Goal: Obtain resource: Obtain resource

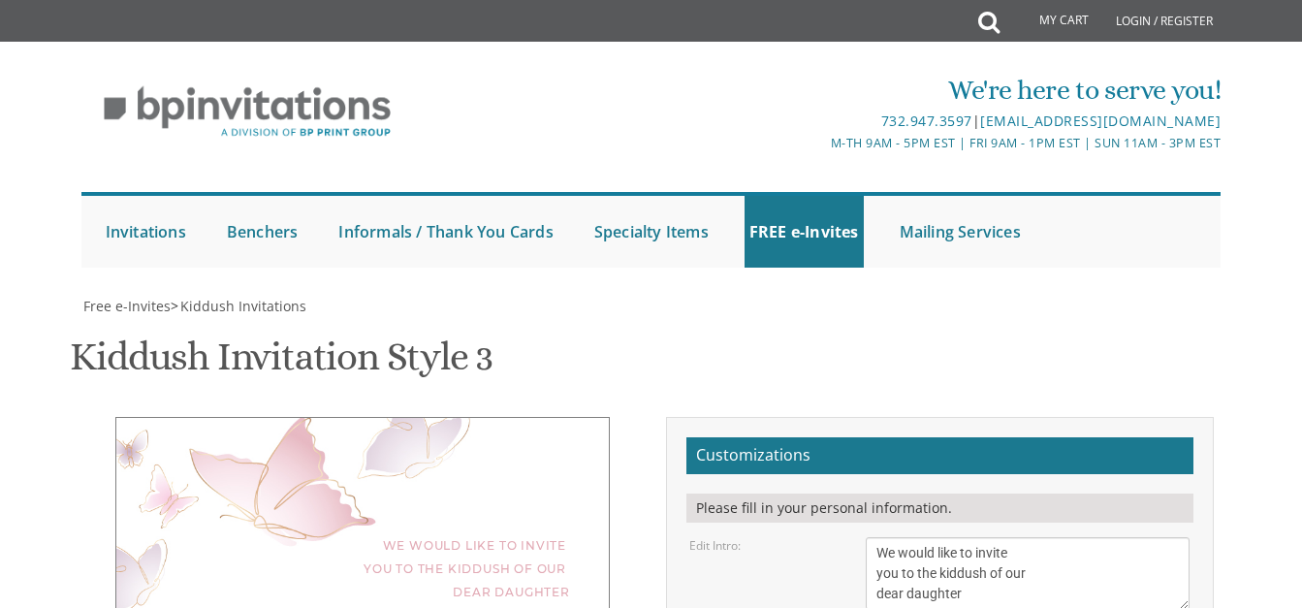
drag, startPoint x: 0, startPoint y: 0, endPoint x: 1151, endPoint y: 331, distance: 1197.4
drag, startPoint x: 845, startPoint y: 188, endPoint x: 630, endPoint y: 173, distance: 215.8
drag, startPoint x: 630, startPoint y: 173, endPoint x: 526, endPoint y: 127, distance: 114.2
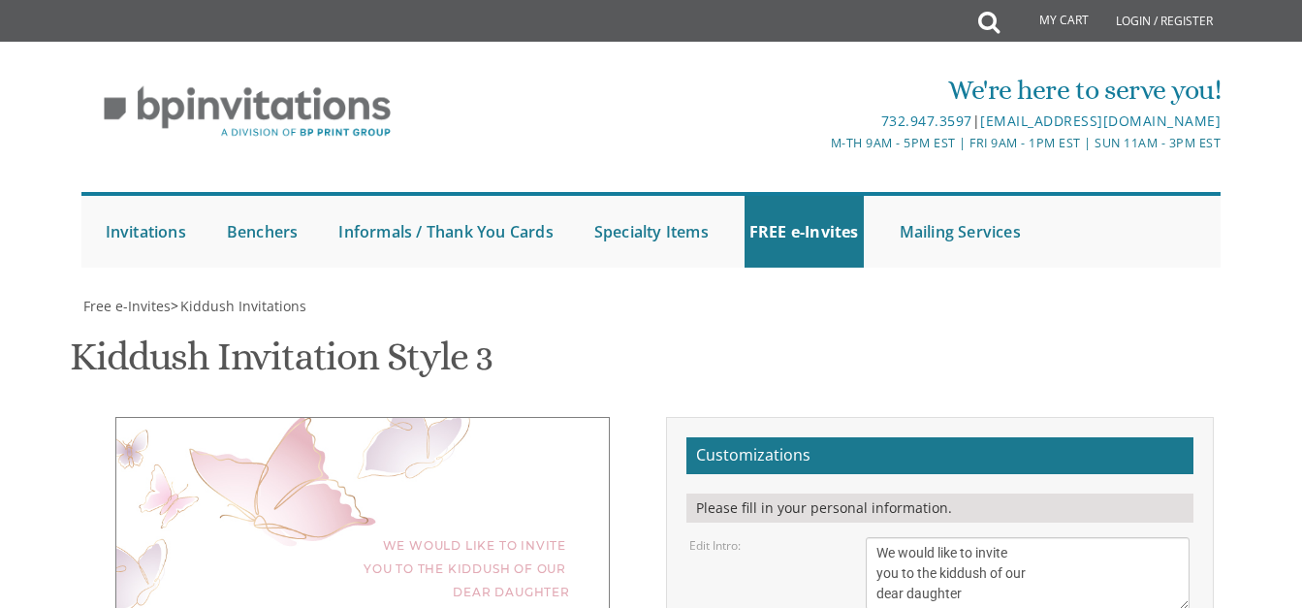
click at [526, 321] on div "Kiddush Invitation Style 3 SKU: kiddush3" at bounding box center [651, 359] width 1162 height 77
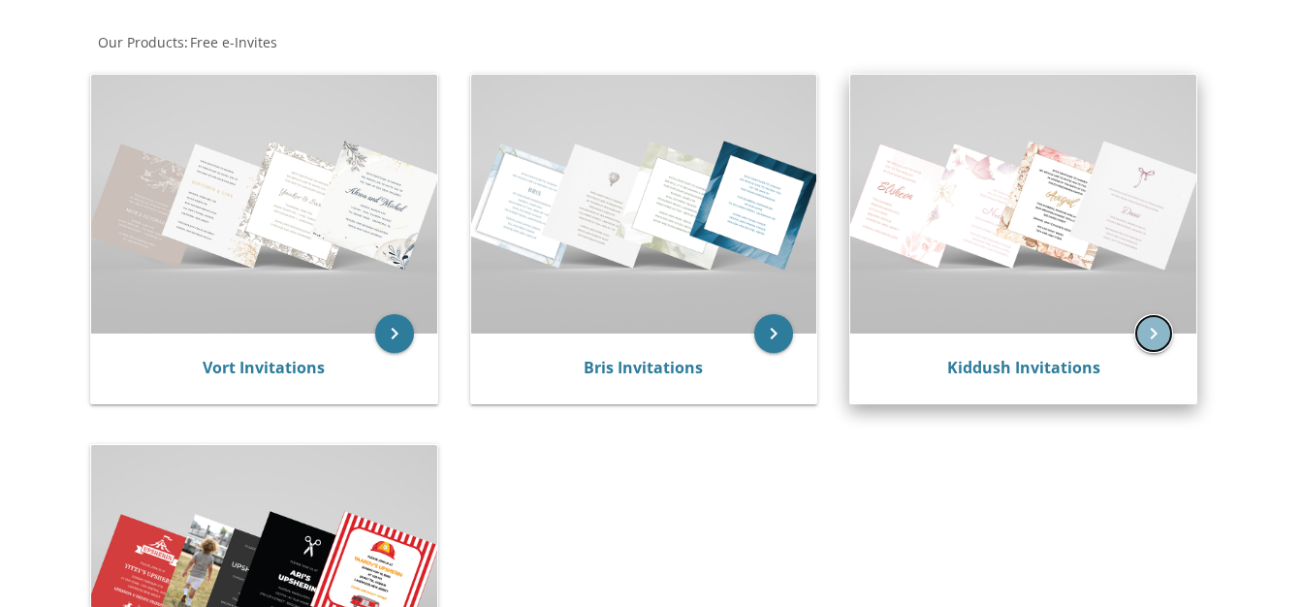
click at [1163, 324] on icon "keyboard_arrow_right" at bounding box center [1153, 333] width 39 height 39
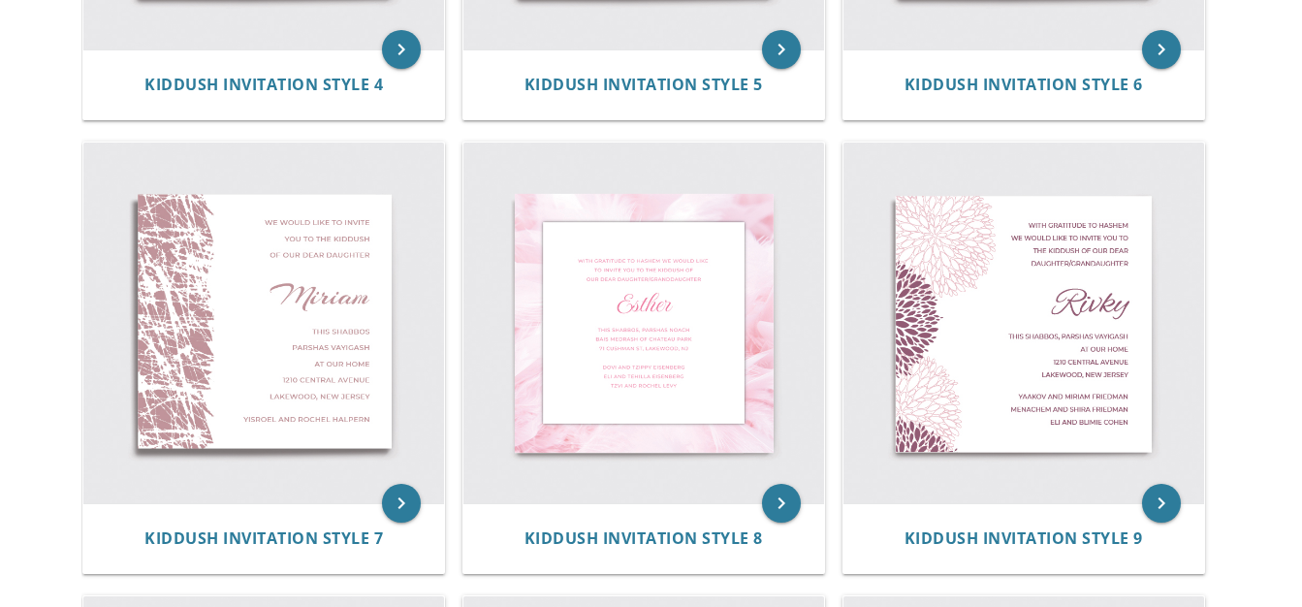
scroll to position [1196, 0]
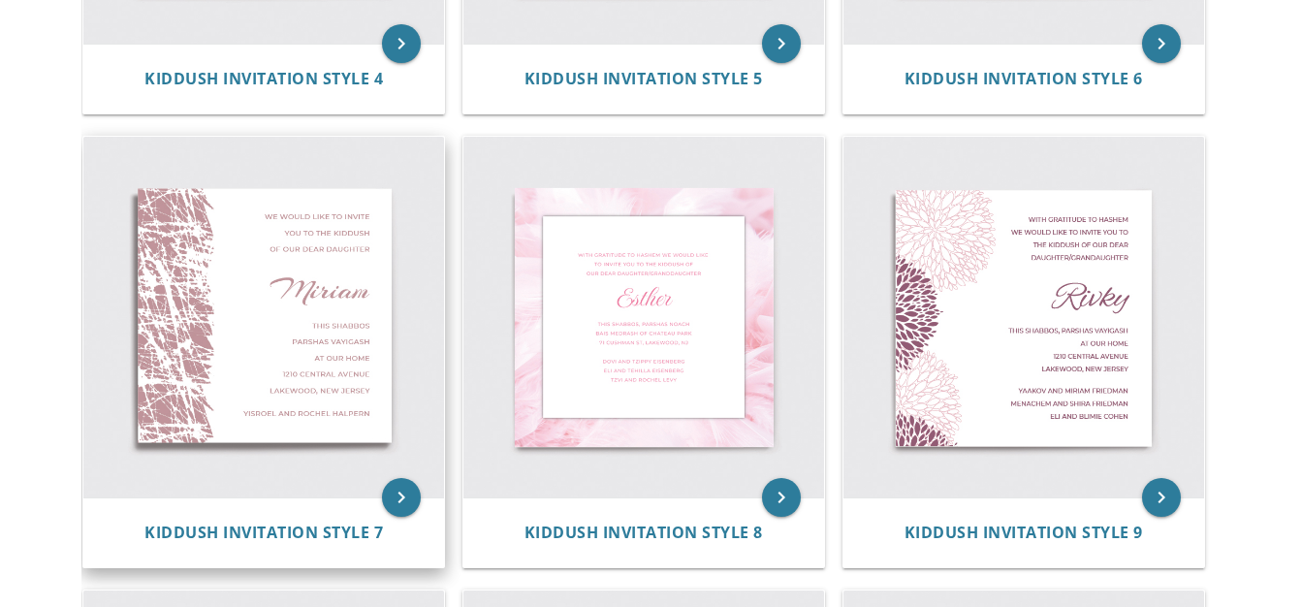
click at [300, 325] on img at bounding box center [263, 317] width 361 height 361
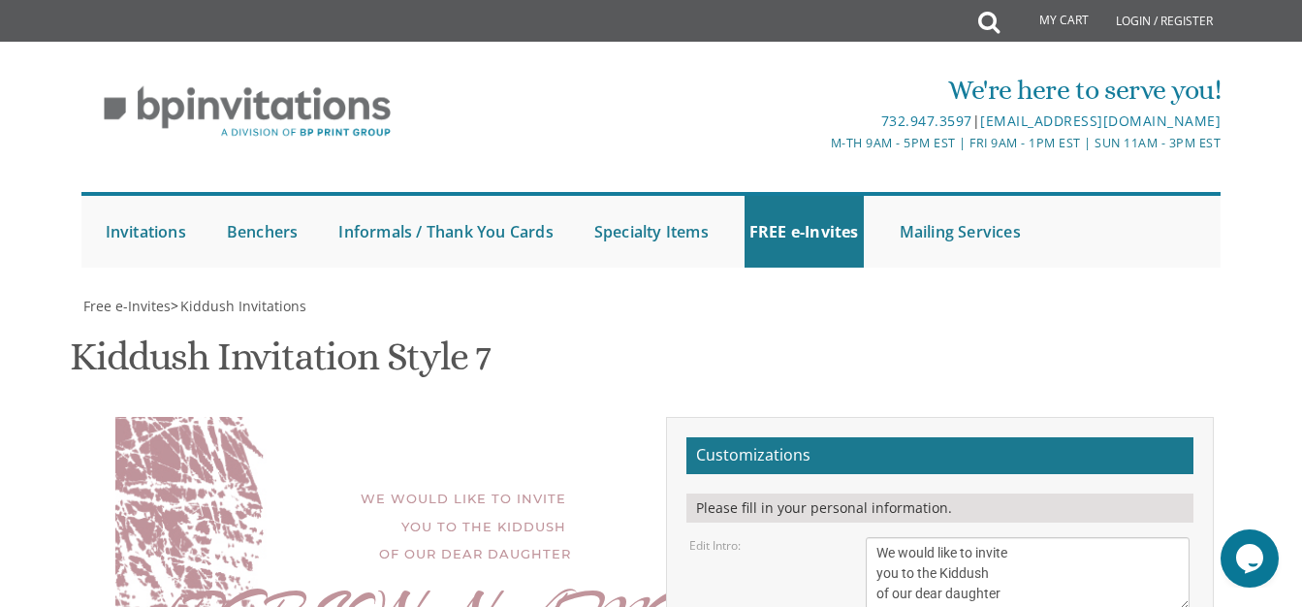
scroll to position [475, 0]
type textarea "M"
type textarea "Leiba"
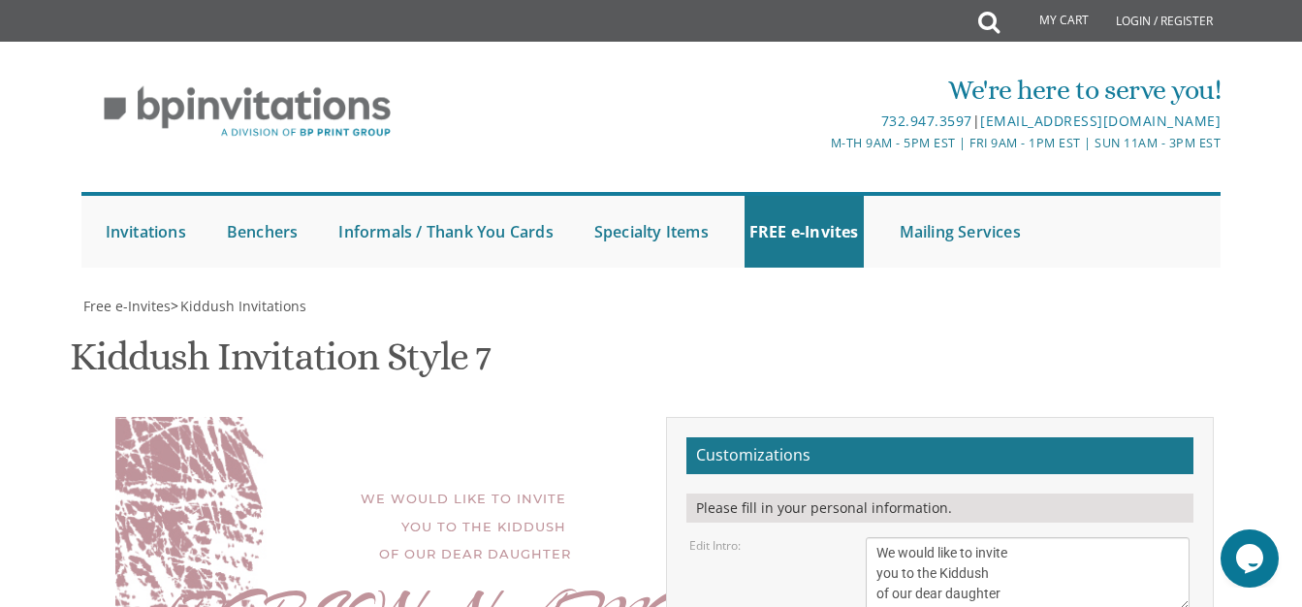
type textarea "This Shabbos Shabbos Choel Hamoed Succos 24621 Sussex Dr Oak Park, Michigan"
type textarea "Y"
type textarea "Mordechai and Sara Levinson"
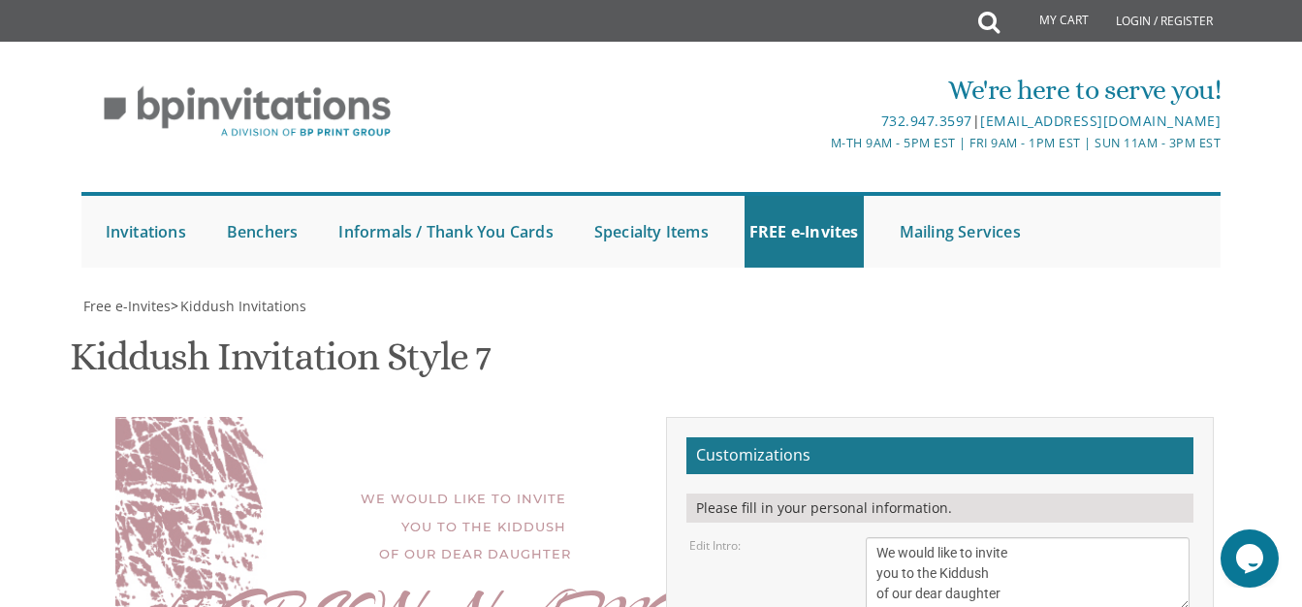
type input "soraschwartz613@gmail.com"
type textarea "Shabbos Choel Hamoed Succos 24621 Sussex Dr Oak Park, Michigan"
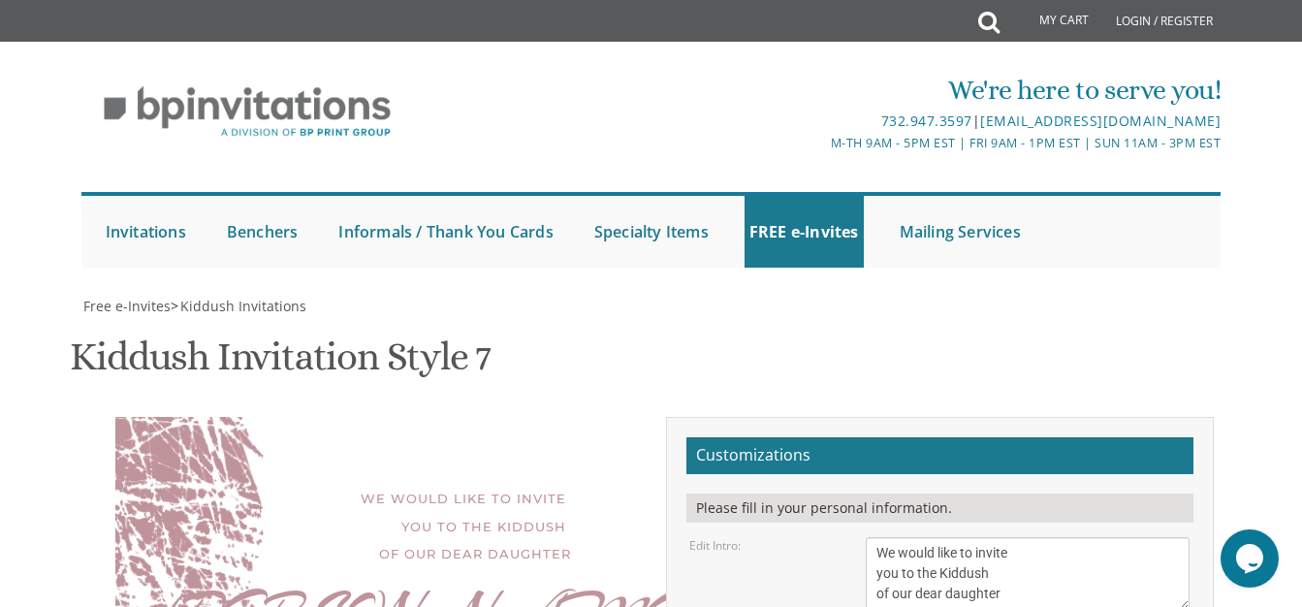
scroll to position [581, 0]
type textarea "Mordechai and Sara Levinson Moshe and Tila Levinson Simcha and Laya Schwartz"
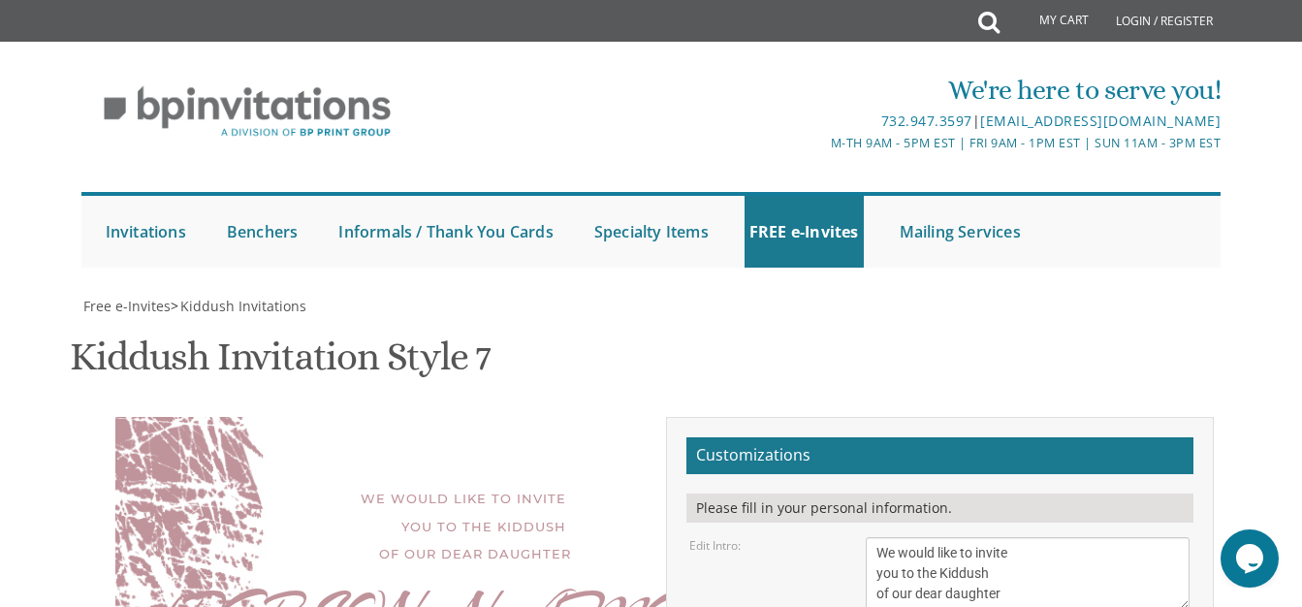
scroll to position [763, 0]
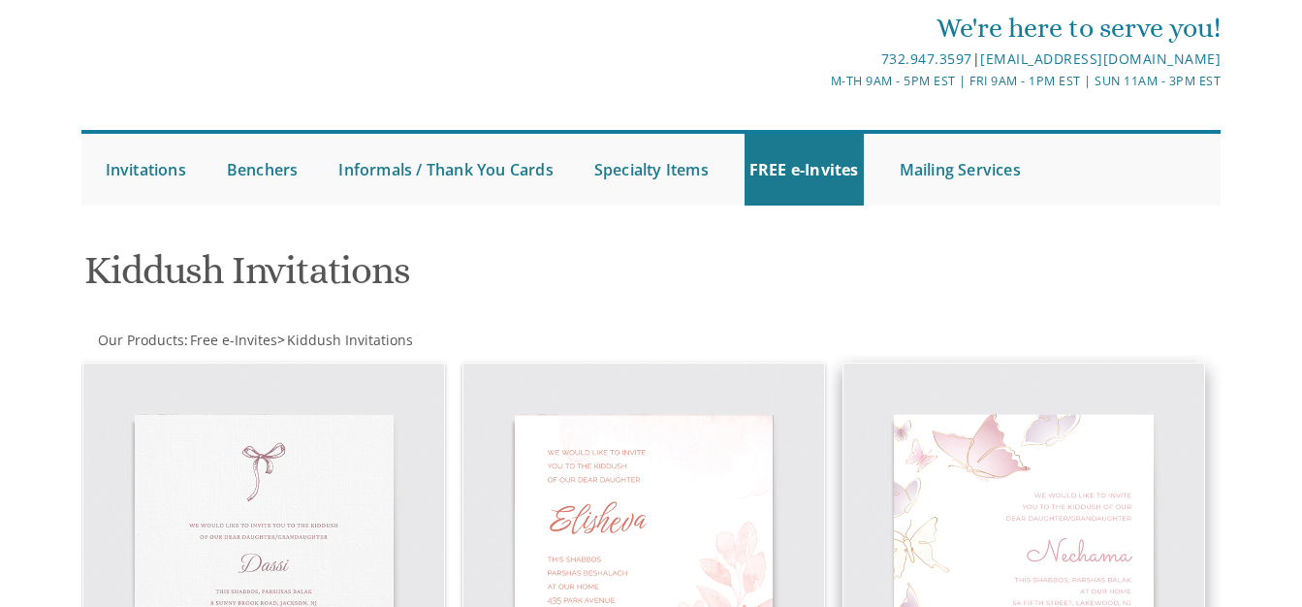
click at [1055, 539] on img at bounding box center [1024, 544] width 361 height 361
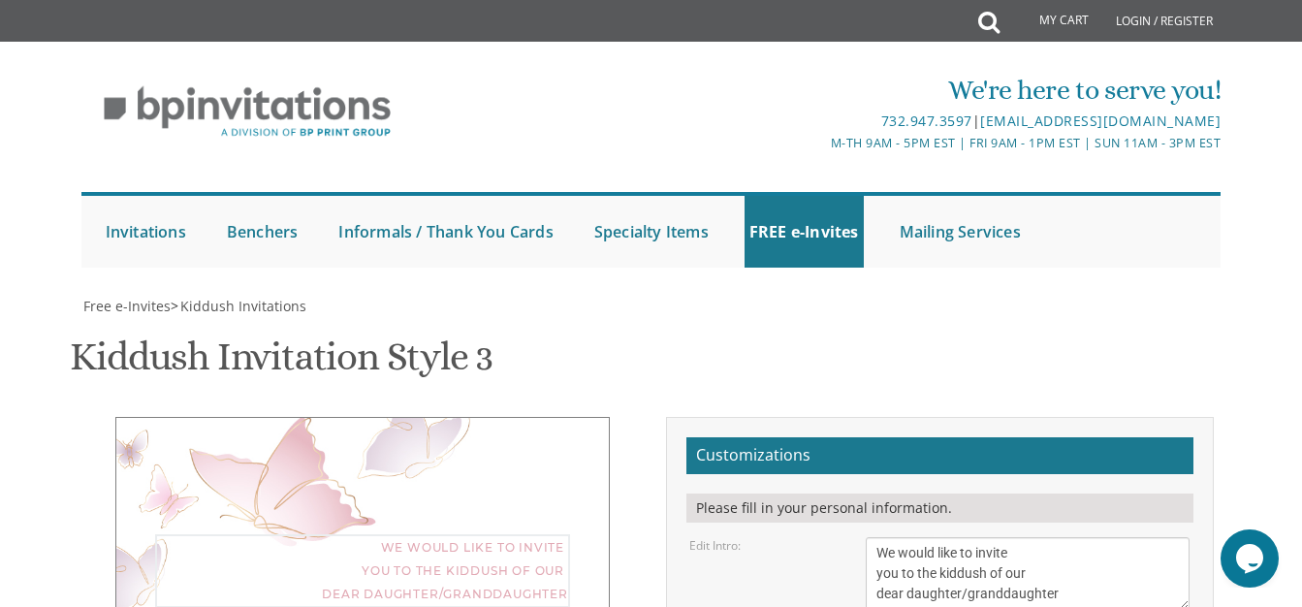
click at [1090, 537] on textarea "We would like to invite you to the kiddush of our dear daughter/granddaughter" at bounding box center [1028, 573] width 324 height 73
click at [971, 537] on textarea "We would like to invite you to the kiddush of our dear daughter/granddaughter" at bounding box center [1028, 573] width 324 height 73
type textarea "We would like to invite you to the kiddush of our dear daughter/ gr"
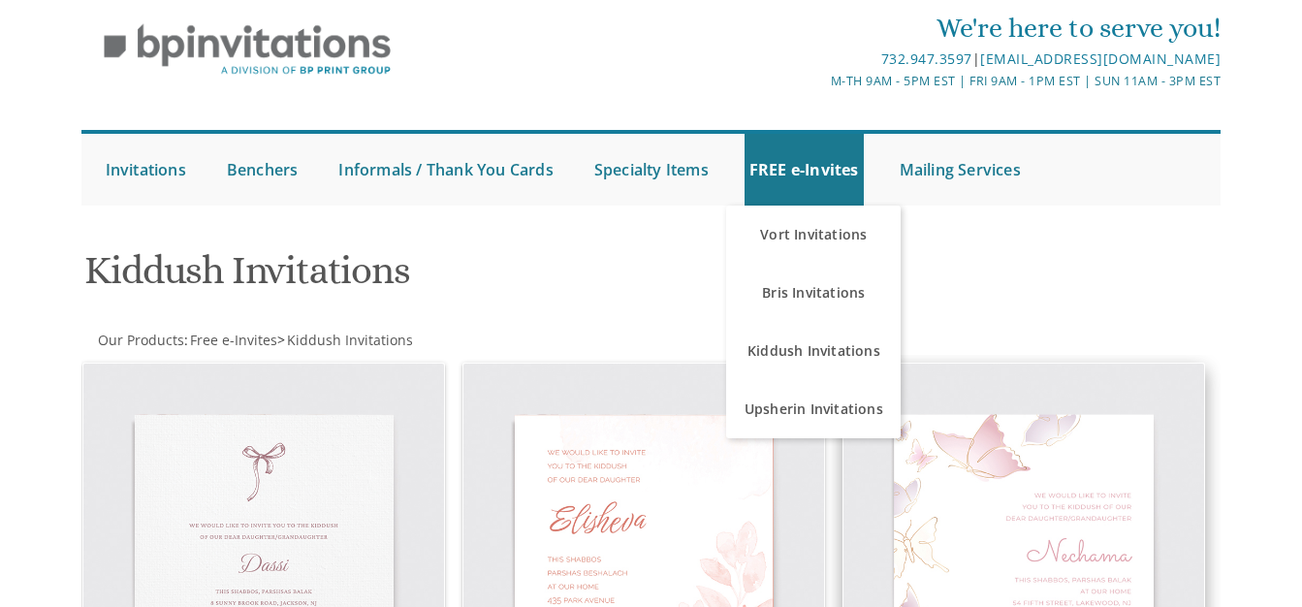
click at [1077, 490] on img at bounding box center [1024, 544] width 361 height 361
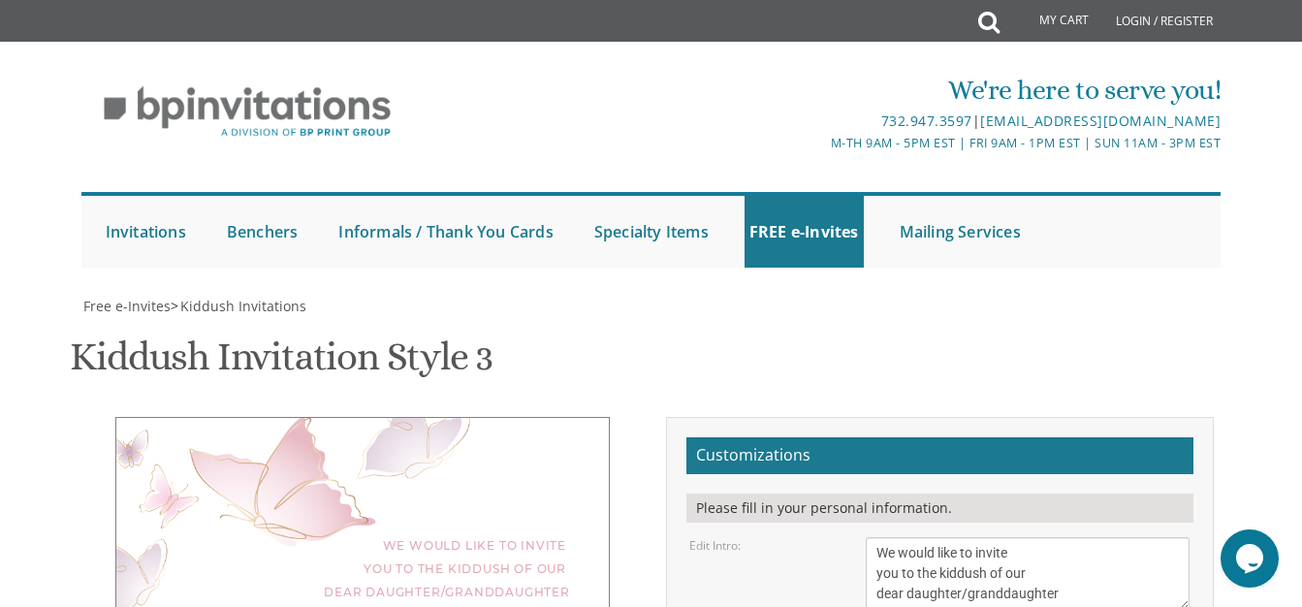
scroll to position [299, 0]
type textarea "N"
type textarea "Lieba"
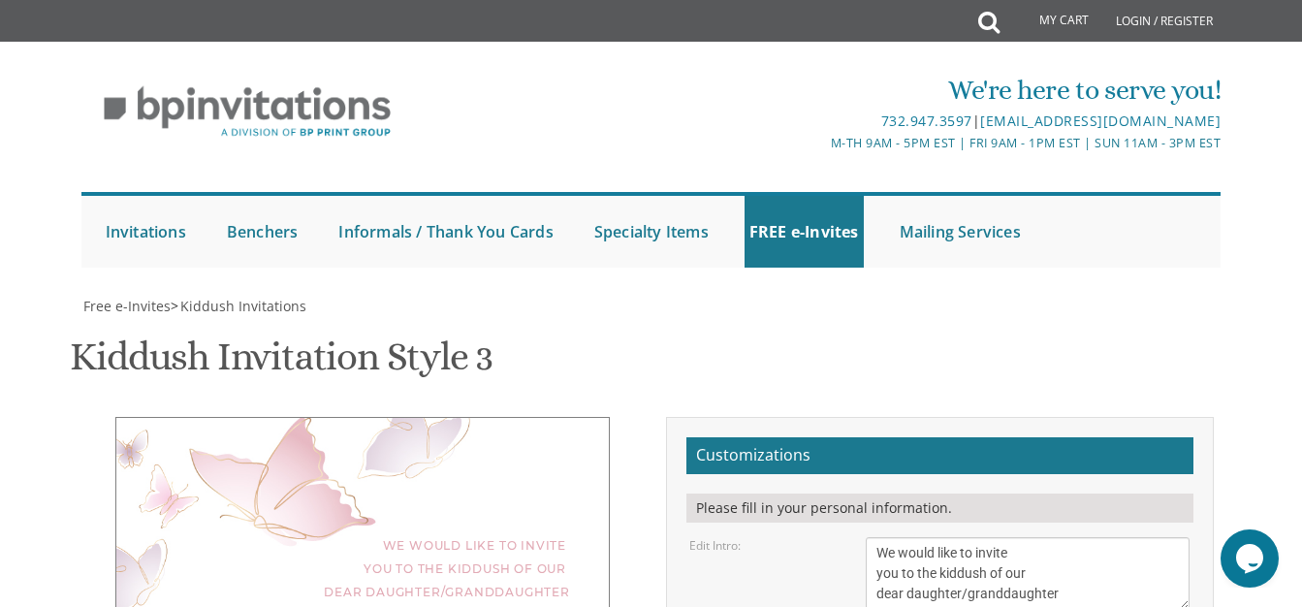
type textarea "T"
type textarea "shabbos chol hamoed succos [STREET_ADDRESS][US_STATE]"
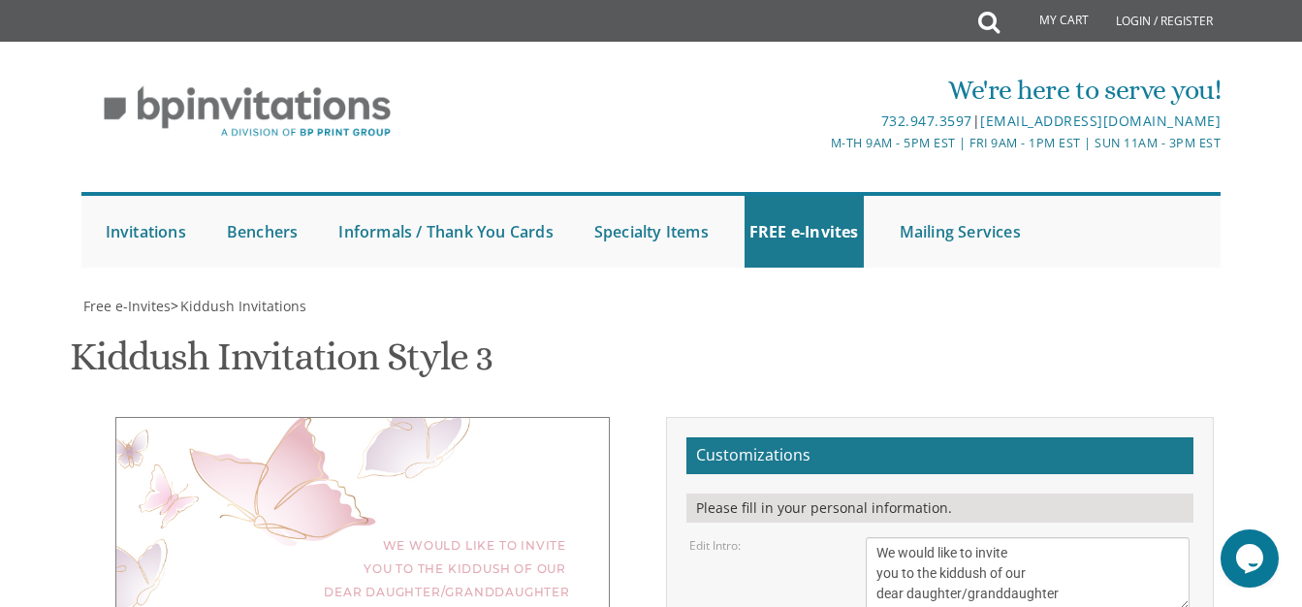
type textarea "Y"
type textarea "[PERSON_NAME] and [PERSON_NAME] [PERSON_NAME] and [PERSON_NAME] and [PERSON_NAM…"
type textarea "[PERSON_NAME]"
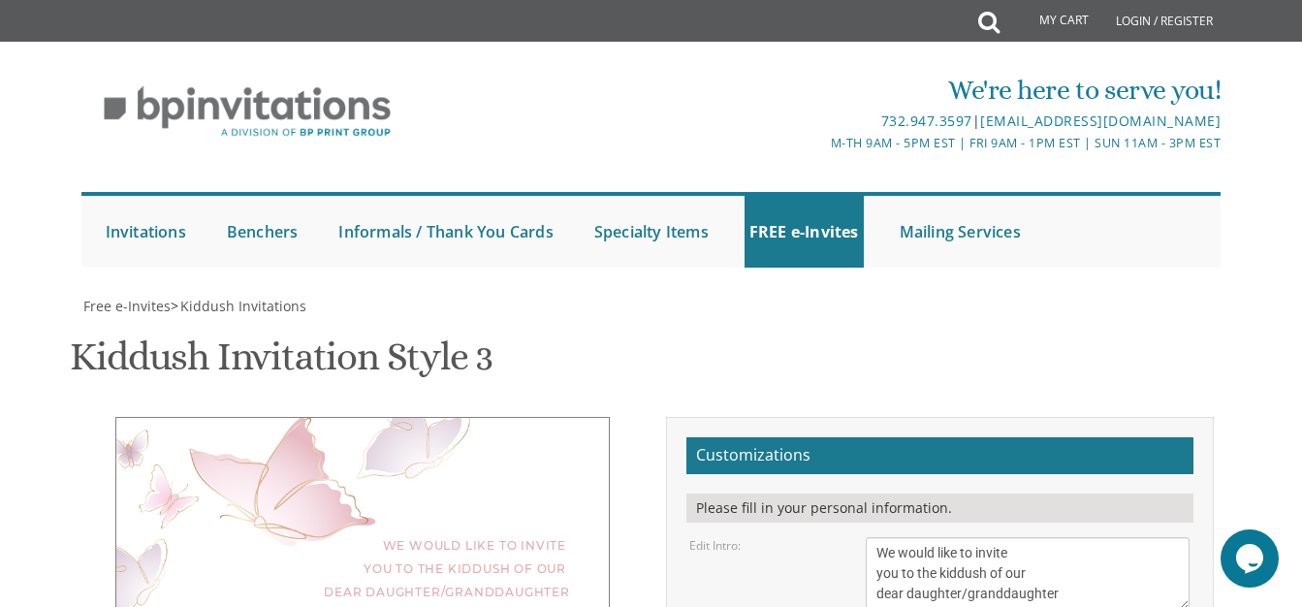
type input "[EMAIL_ADDRESS][DOMAIN_NAME]"
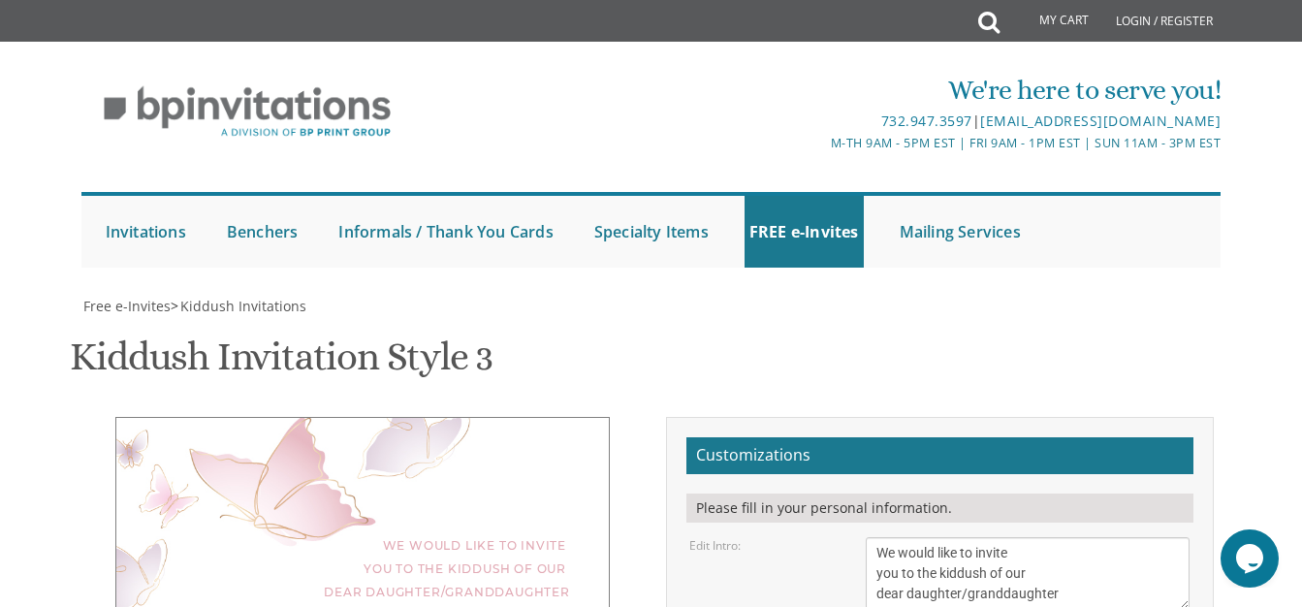
type textarea "shabbos chol hamoed succos [STREET_ADDRESS] [GEOGRAPHIC_DATA], [US_STATE]"
